Goal: Task Accomplishment & Management: Complete application form

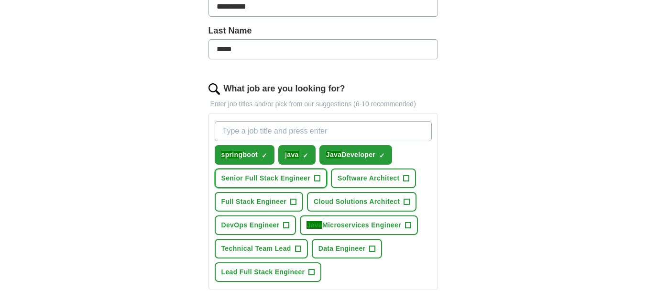
click at [316, 177] on span "+" at bounding box center [317, 179] width 6 height 8
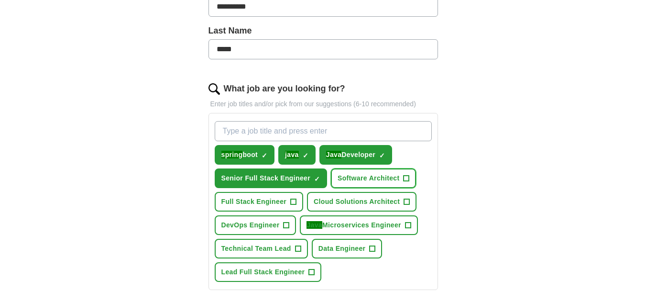
click at [405, 178] on span "+" at bounding box center [407, 179] width 6 height 8
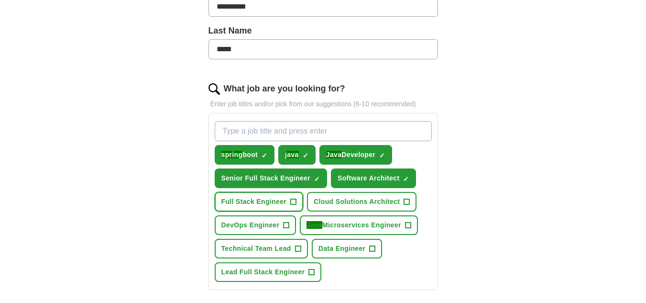
click at [288, 200] on button "Full Stack Engineer +" at bounding box center [259, 202] width 89 height 20
click at [414, 227] on button "Java Microservices Engineer +" at bounding box center [359, 225] width 118 height 20
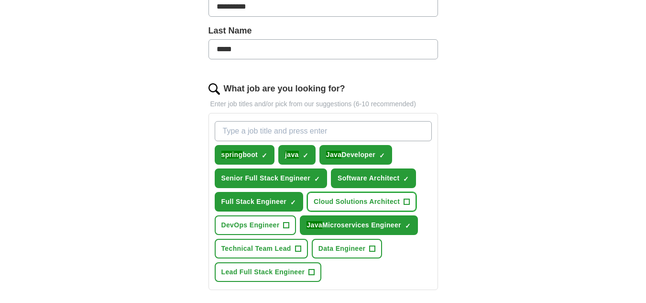
click at [407, 202] on span "+" at bounding box center [407, 202] width 6 height 8
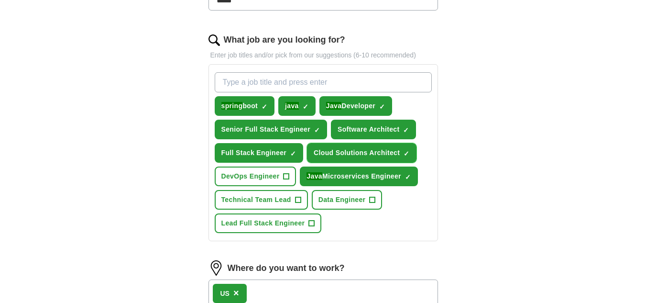
scroll to position [319, 0]
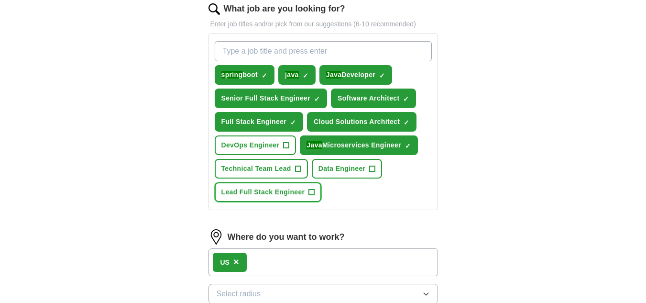
click at [315, 192] on span "+" at bounding box center [311, 192] width 6 height 6
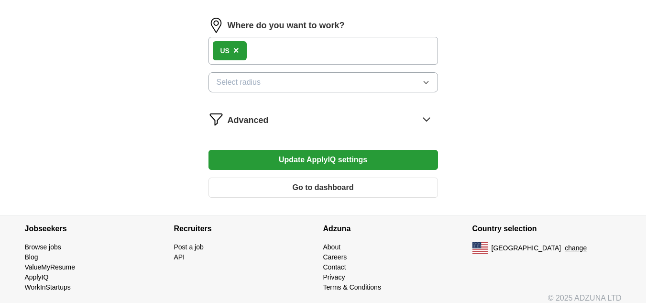
scroll to position [539, 0]
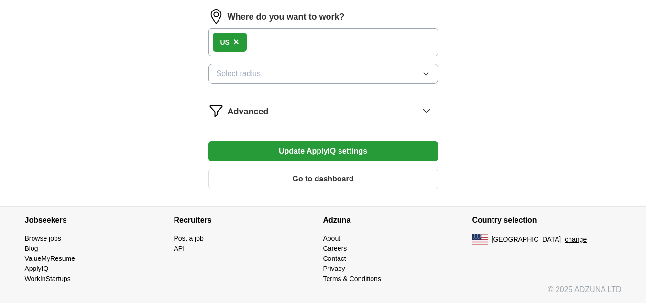
click at [428, 110] on icon at bounding box center [426, 110] width 15 height 15
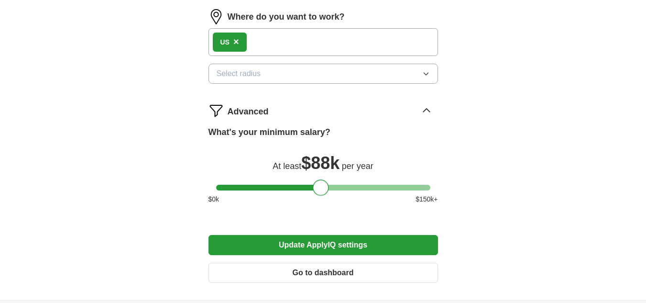
drag, startPoint x: 221, startPoint y: 190, endPoint x: 317, endPoint y: 185, distance: 96.3
click at [317, 185] on div at bounding box center [321, 187] width 16 height 16
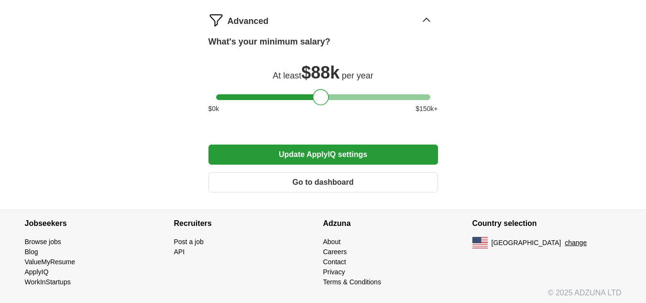
scroll to position [633, 0]
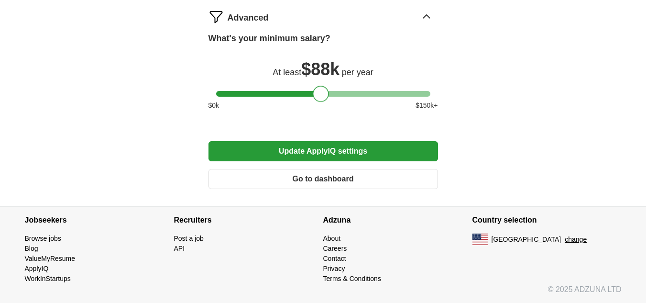
click at [387, 143] on button "Update ApplyIQ settings" at bounding box center [324, 151] width 230 height 20
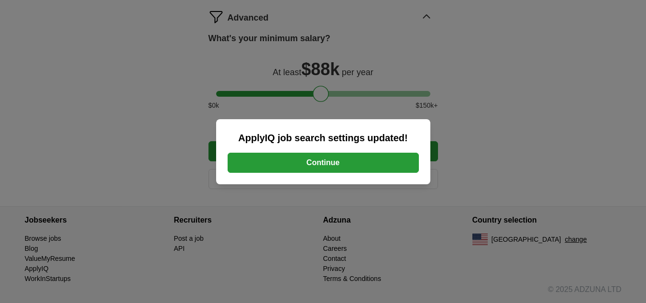
click at [339, 160] on button "Continue" at bounding box center [323, 163] width 191 height 20
